Goal: Task Accomplishment & Management: Manage account settings

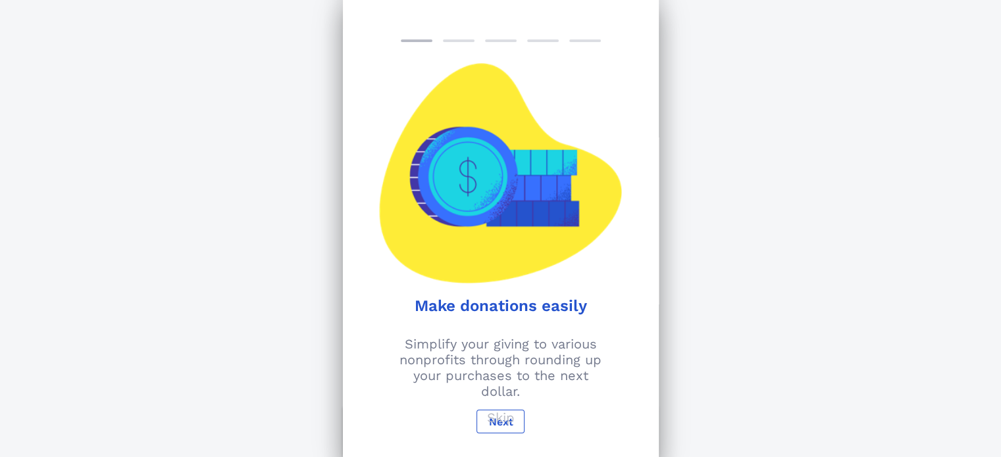
scroll to position [245, 0]
click at [505, 414] on p "Skip" at bounding box center [501, 418] width 28 height 16
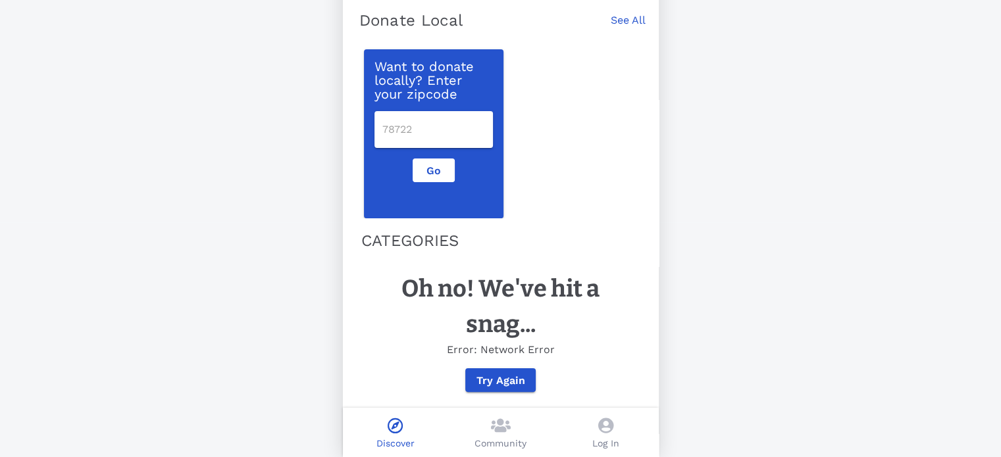
click at [605, 430] on icon at bounding box center [605, 426] width 15 height 16
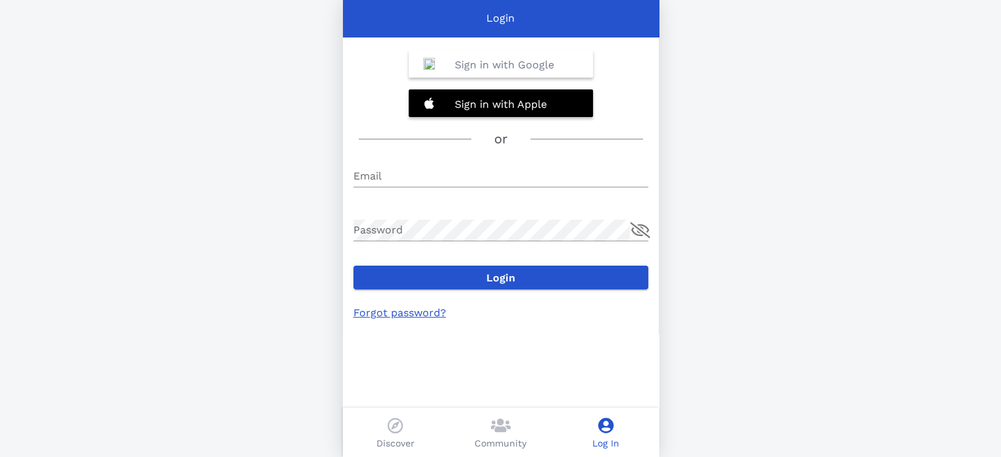
type input "[PERSON_NAME][EMAIL_ADDRESS][DOMAIN_NAME]"
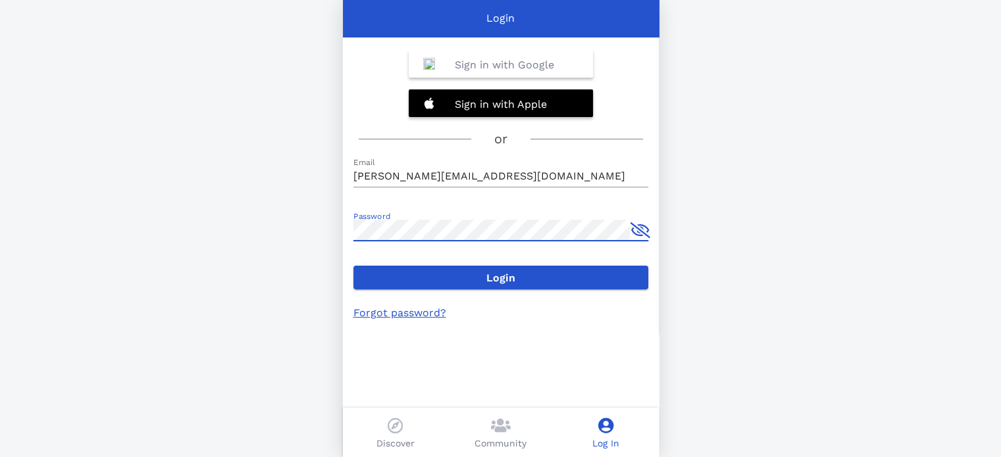
click at [637, 232] on button "append icon" at bounding box center [640, 230] width 20 height 16
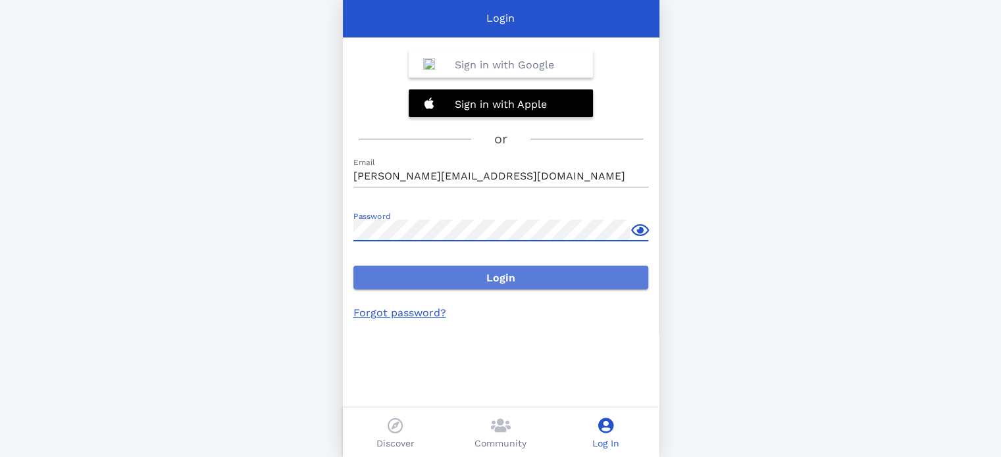
click at [504, 276] on span "Login" at bounding box center [501, 278] width 274 height 13
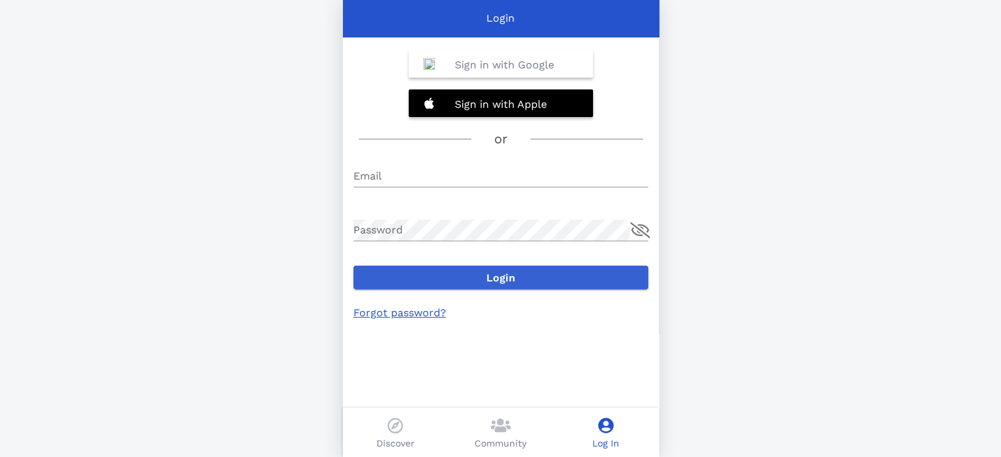
type input "[PERSON_NAME][EMAIL_ADDRESS][DOMAIN_NAME]"
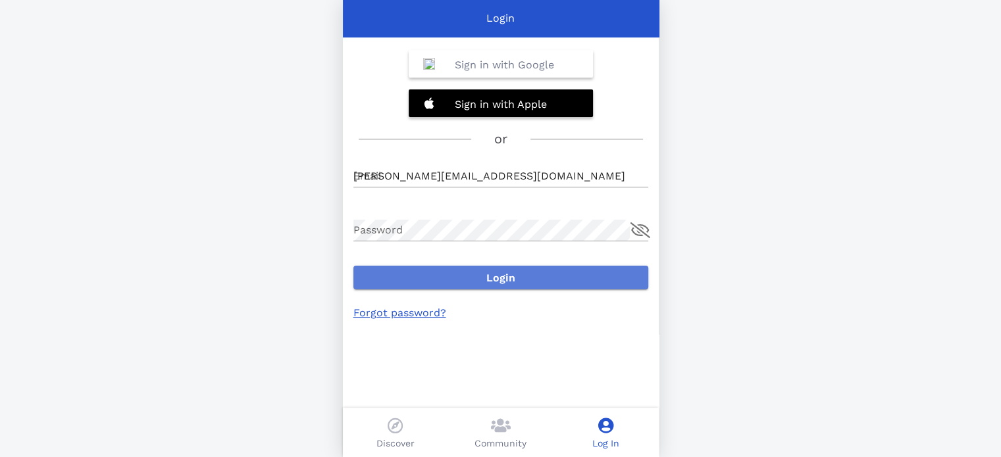
click at [476, 278] on span "Login" at bounding box center [501, 278] width 274 height 13
